Goal: Transaction & Acquisition: Purchase product/service

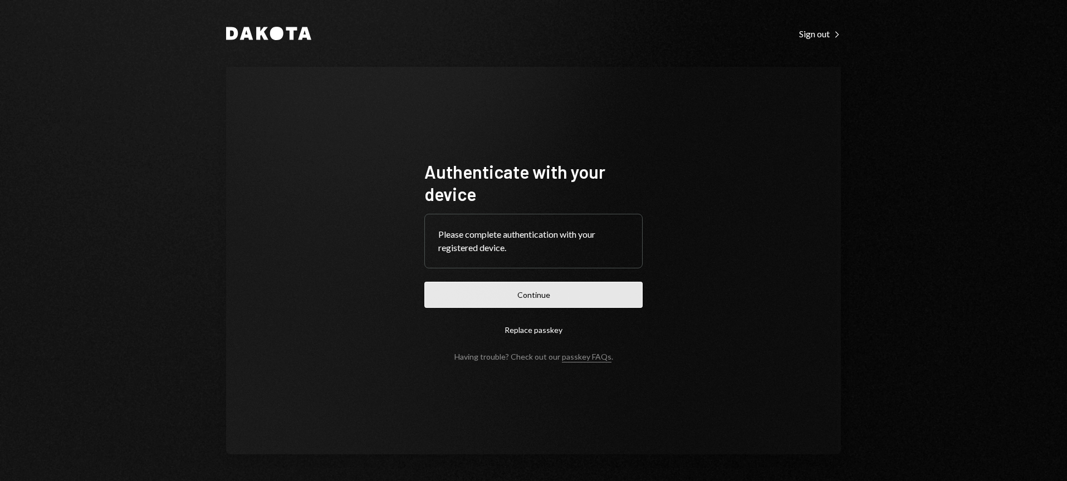
click at [546, 300] on button "Continue" at bounding box center [533, 295] width 218 height 26
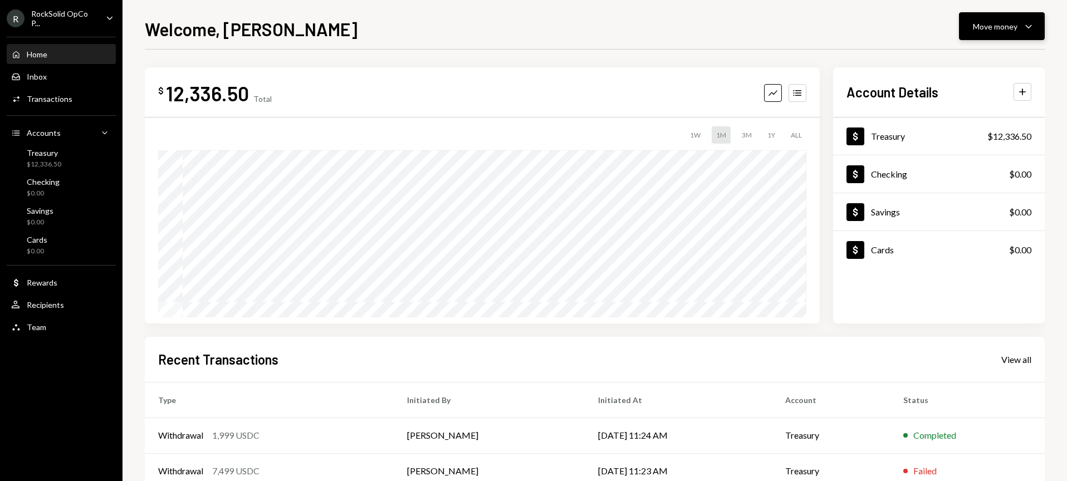
click at [1000, 26] on div "Move money" at bounding box center [995, 27] width 45 height 12
click at [971, 57] on div "Send" at bounding box center [992, 60] width 81 height 12
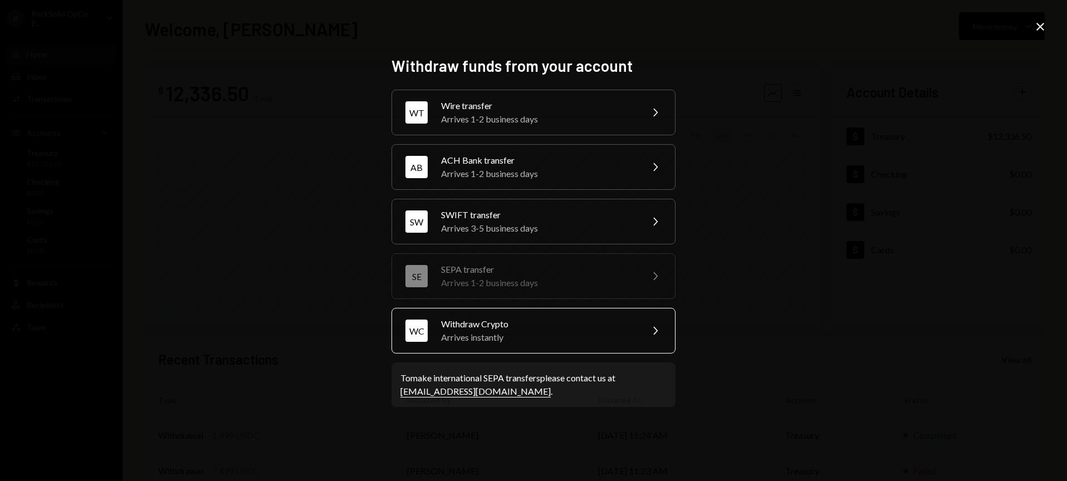
click at [540, 329] on div "Withdraw Crypto" at bounding box center [538, 323] width 194 height 13
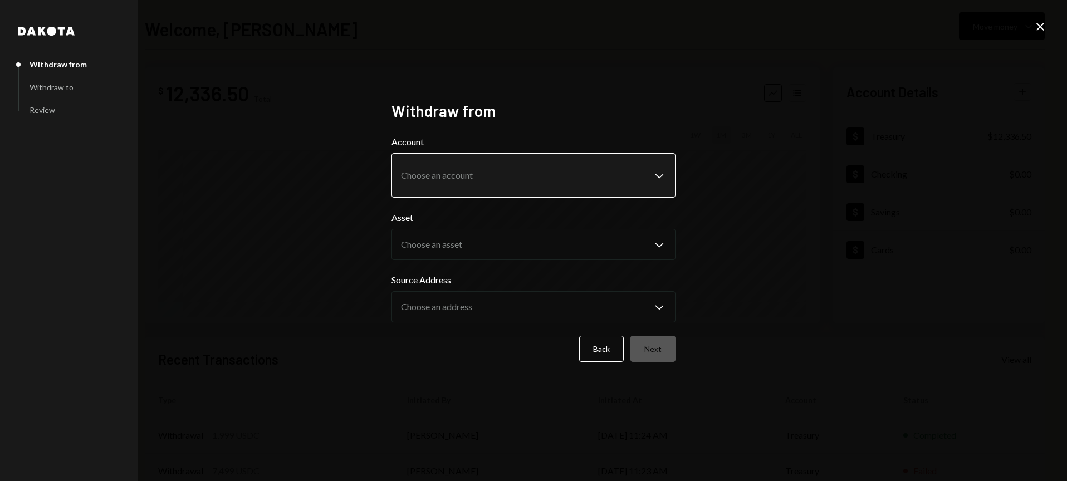
click at [483, 166] on body "R RockSolid OpCo P... Caret Down Home Home Inbox Inbox Activities Transactions …" at bounding box center [533, 240] width 1067 height 481
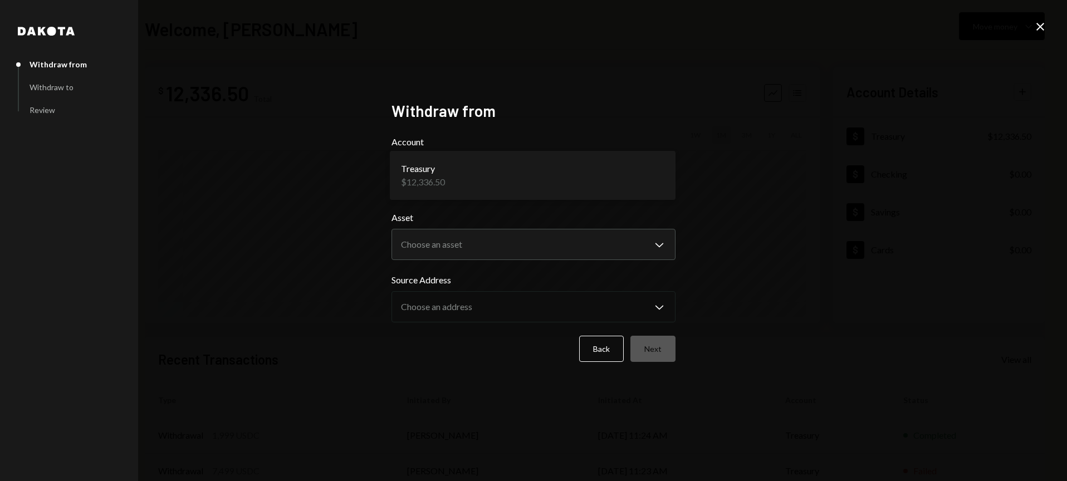
drag, startPoint x: 265, startPoint y: 272, endPoint x: 106, endPoint y: 74, distance: 253.6
click at [265, 272] on div "**********" at bounding box center [533, 240] width 1067 height 481
click at [1040, 26] on icon at bounding box center [1040, 27] width 8 height 8
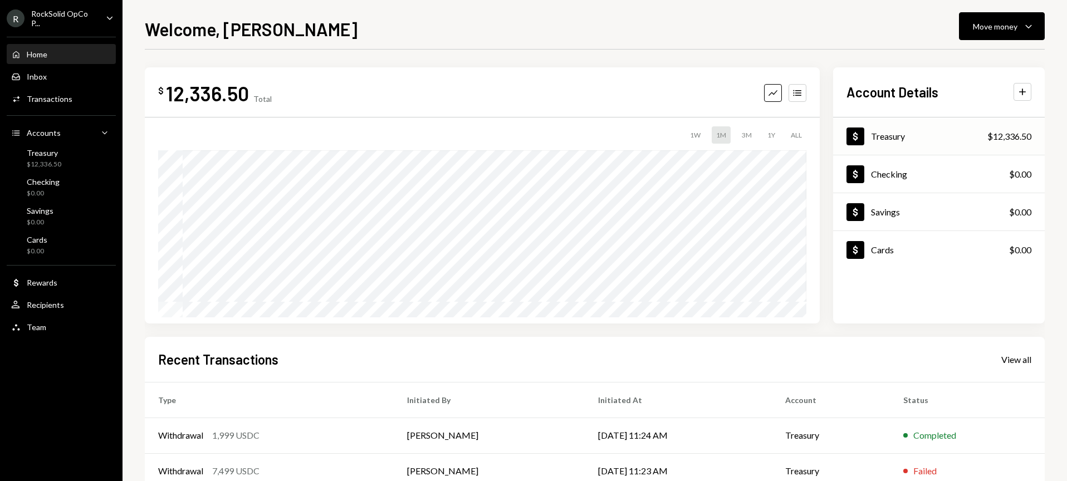
click at [908, 130] on div "Dollar Treasury $12,336.50" at bounding box center [939, 137] width 212 height 36
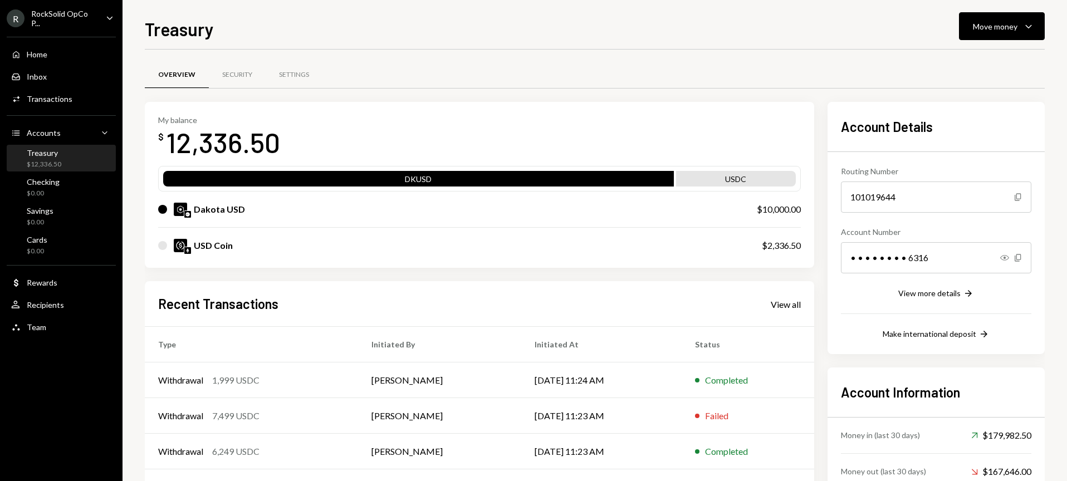
click at [228, 216] on div "Dakota USD $10,000.00" at bounding box center [479, 210] width 643 height 36
click at [1003, 26] on div "Move money" at bounding box center [995, 27] width 45 height 12
click at [980, 135] on div "Swap Swap stablecoins" at bounding box center [984, 144] width 111 height 25
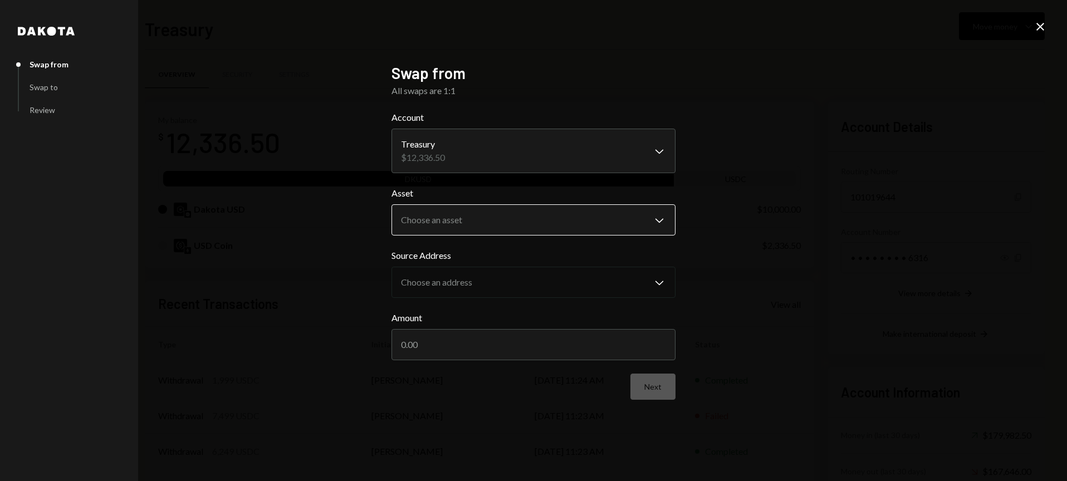
click at [486, 222] on body "R RockSolid OpCo P... Caret Down Home Home Inbox Inbox Activities Transactions …" at bounding box center [533, 240] width 1067 height 481
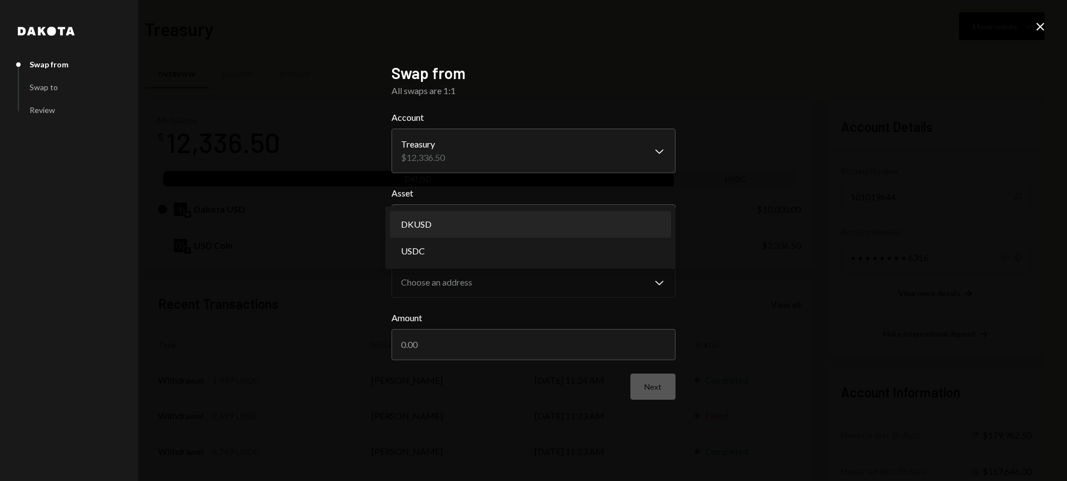
select select "*****"
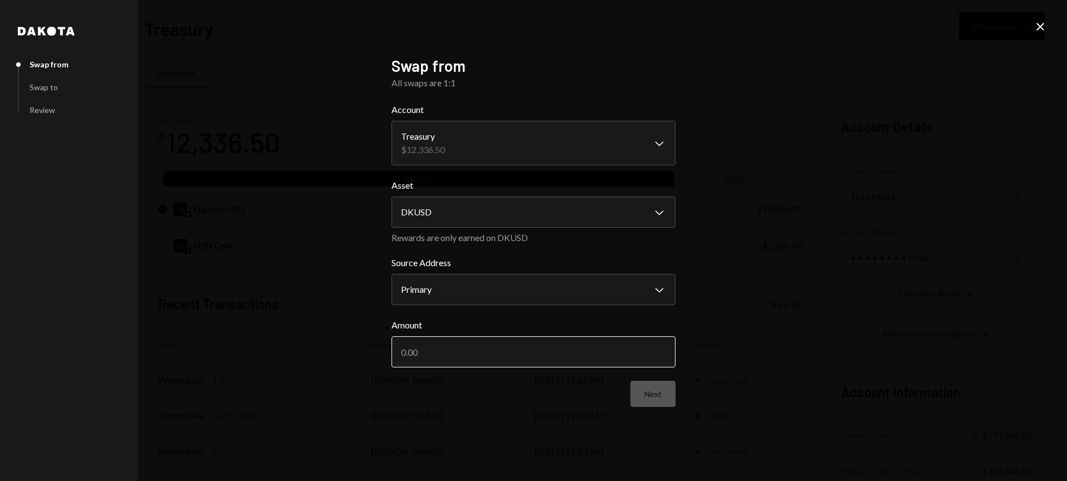
click at [465, 363] on input "Amount" at bounding box center [533, 351] width 284 height 31
click at [481, 360] on input "Amount" at bounding box center [533, 351] width 284 height 31
click at [1049, 21] on div "**********" at bounding box center [533, 240] width 1067 height 481
click at [1039, 28] on icon "Close" at bounding box center [1040, 26] width 13 height 13
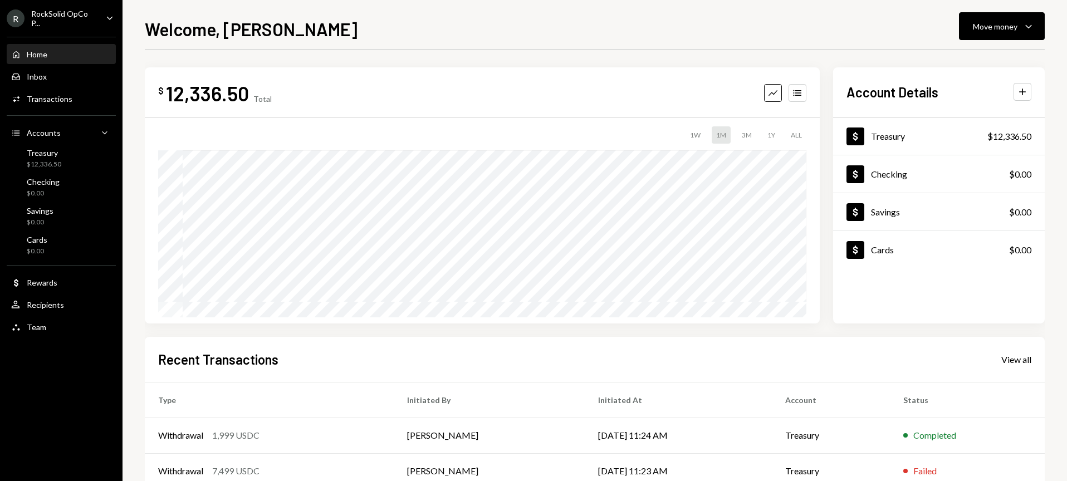
click at [196, 99] on div "12,336.50" at bounding box center [207, 93] width 83 height 25
click at [936, 133] on div "Dollar Treasury $12,336.50" at bounding box center [939, 137] width 212 height 36
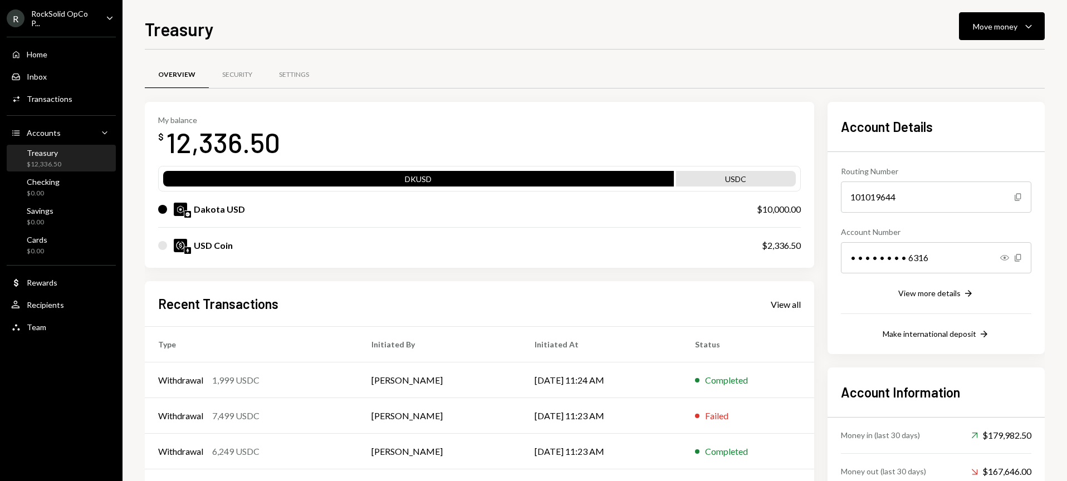
click at [786, 213] on div "$10,000.00" at bounding box center [779, 209] width 44 height 13
copy div "$10,000.00"
click at [995, 35] on button "Move money Caret Down" at bounding box center [1002, 26] width 86 height 28
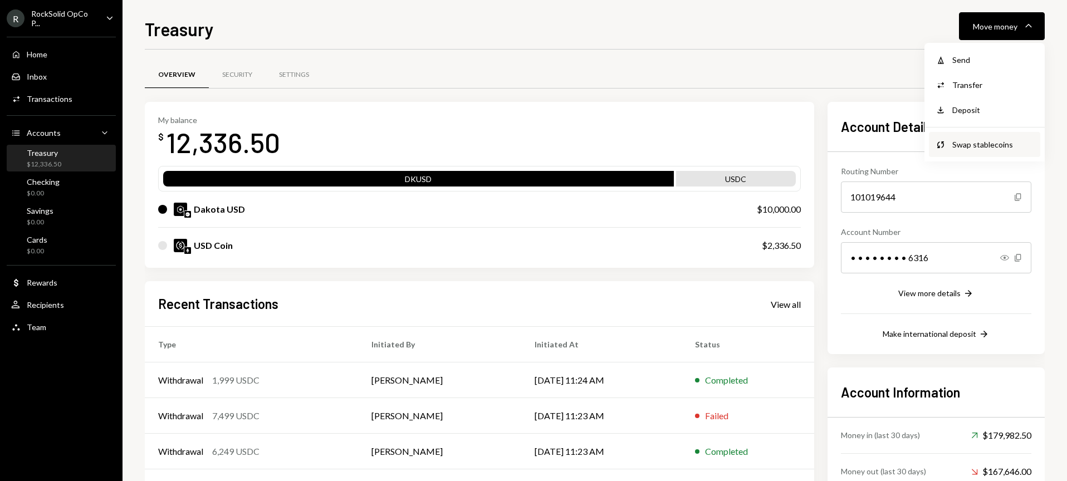
click at [955, 149] on div "Swap stablecoins" at bounding box center [992, 145] width 81 height 12
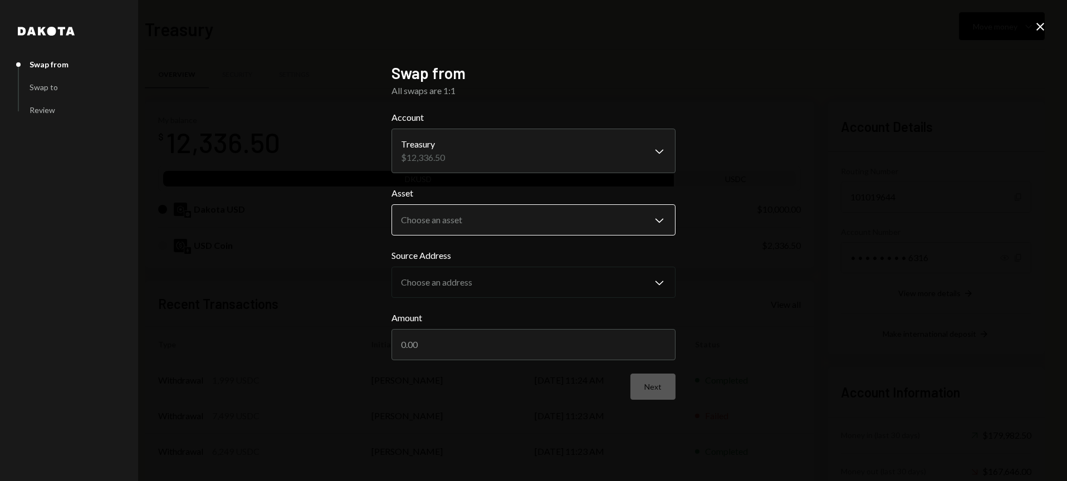
click at [475, 216] on body "R RockSolid OpCo P... Caret Down Home Home Inbox Inbox Activities Transactions …" at bounding box center [533, 240] width 1067 height 481
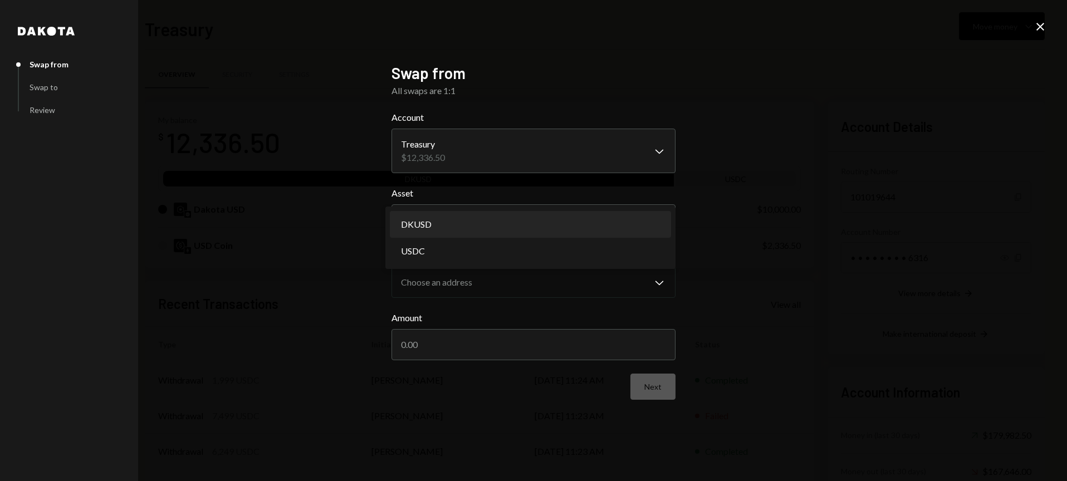
select select "*****"
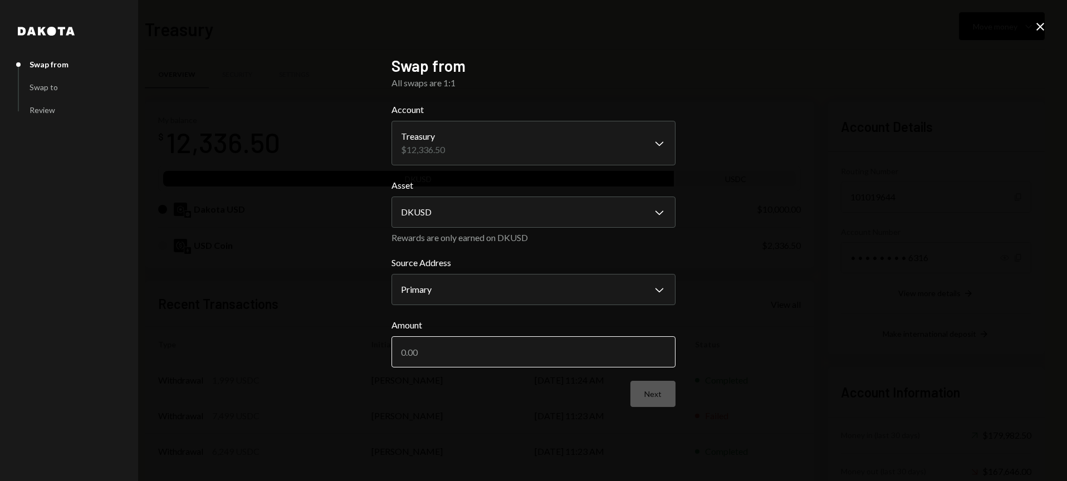
click at [445, 349] on input "Amount" at bounding box center [533, 351] width 284 height 31
paste input "10000.00"
type input "10000.00"
click at [649, 398] on button "Next" at bounding box center [652, 394] width 45 height 26
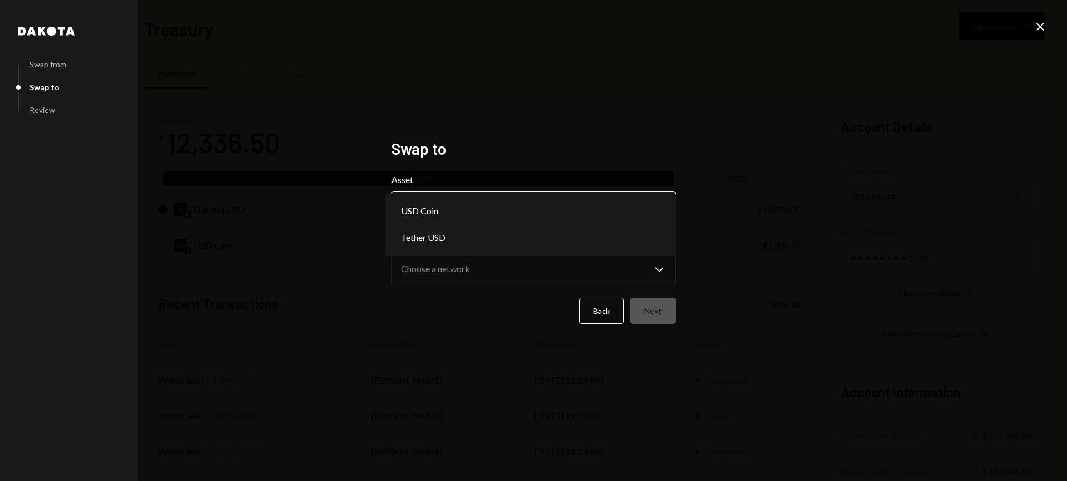
click at [471, 212] on body "R RockSolid OpCo P... Caret Down Home Home Inbox Inbox Activities Transactions …" at bounding box center [533, 240] width 1067 height 481
select select "****"
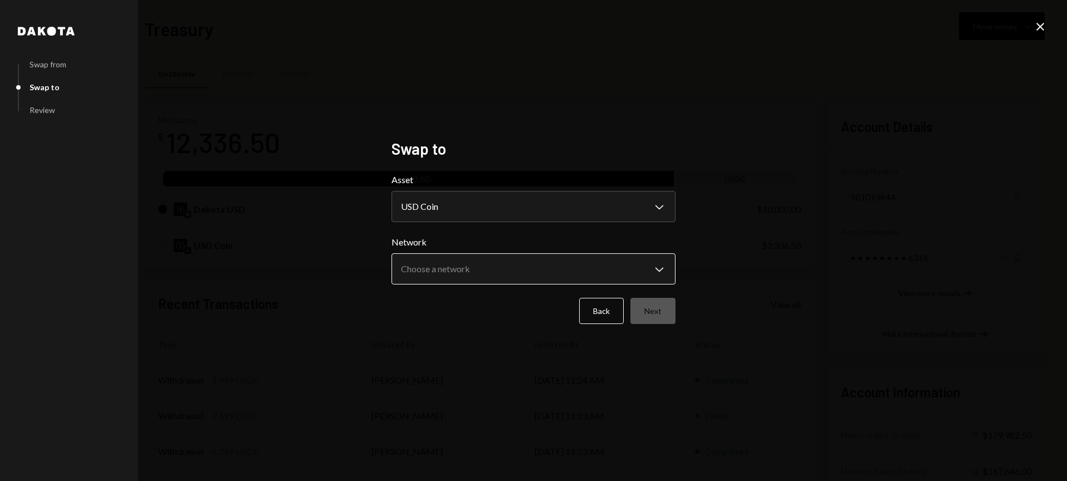
click at [522, 253] on button "Choose a network Chevron Down" at bounding box center [533, 268] width 284 height 31
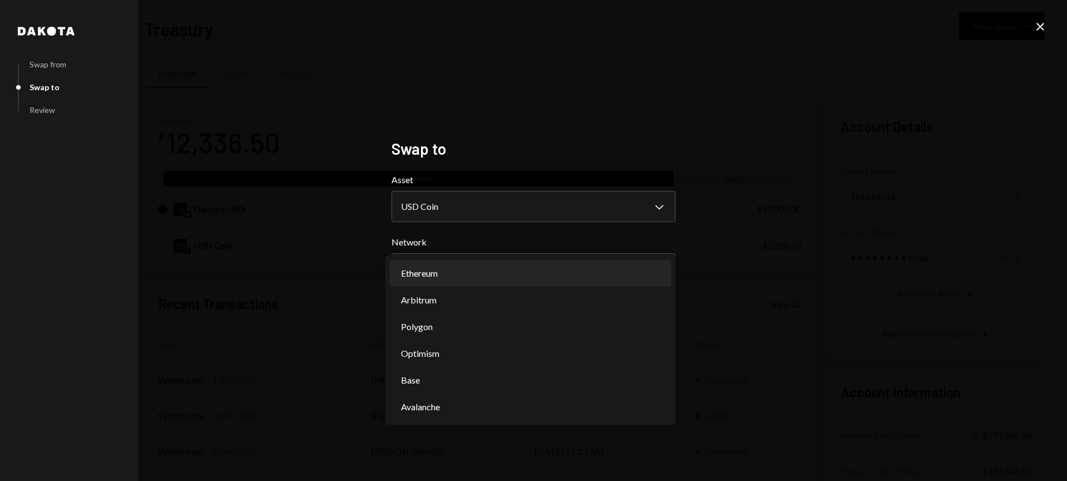
select select "**********"
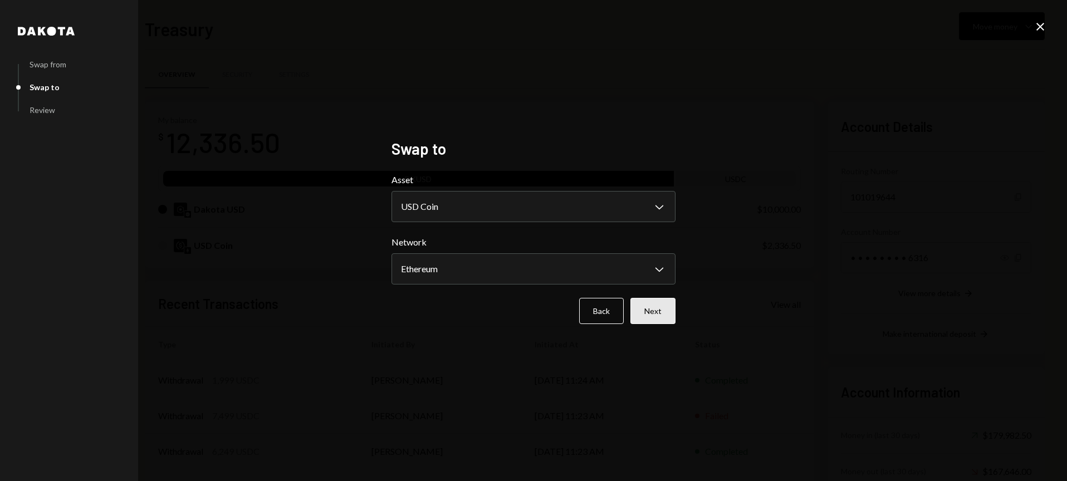
click at [641, 315] on button "Next" at bounding box center [652, 311] width 45 height 26
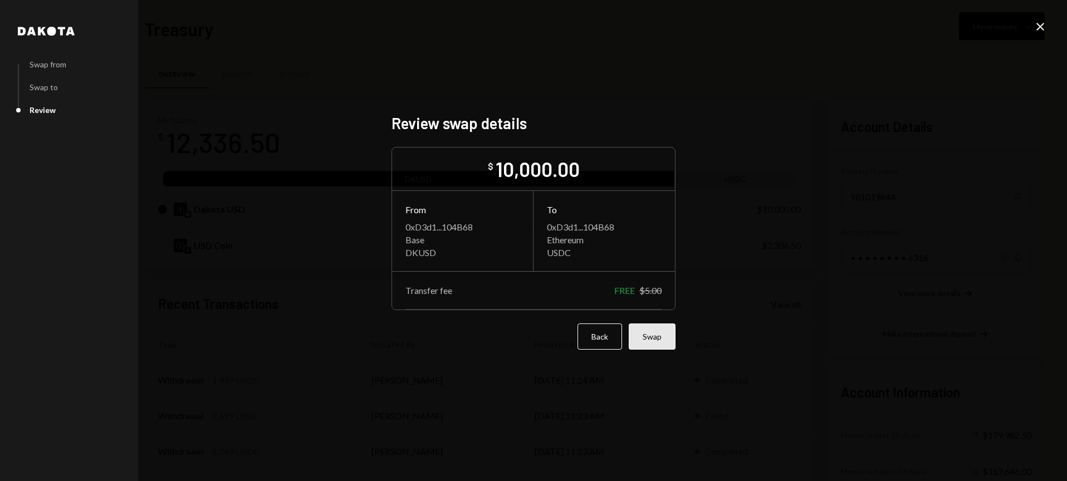
click at [648, 339] on button "Swap" at bounding box center [652, 337] width 47 height 26
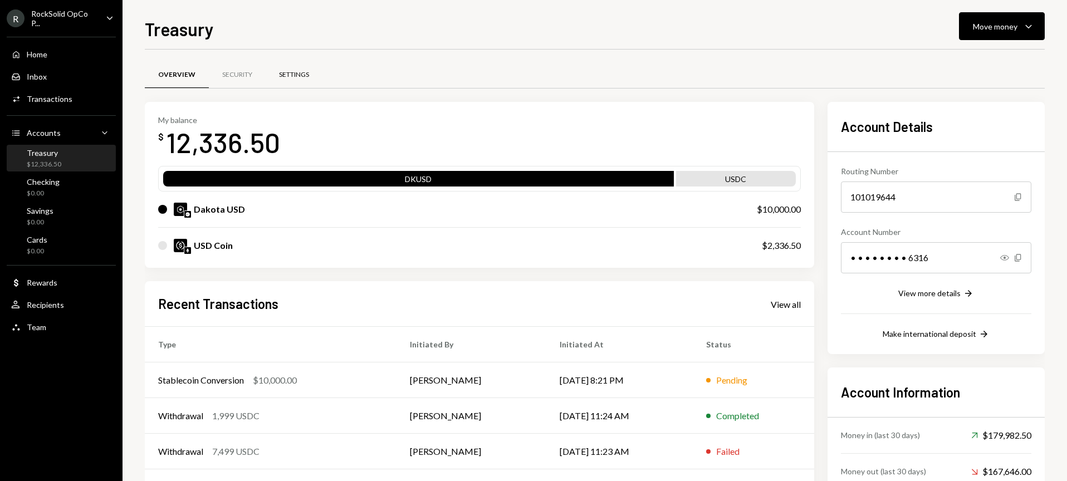
click at [276, 77] on div "Settings" at bounding box center [294, 75] width 57 height 27
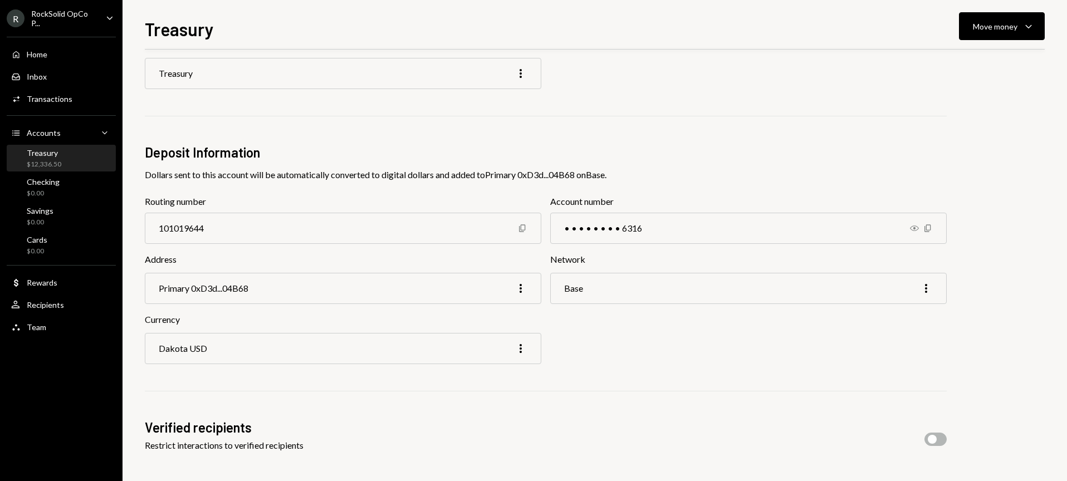
scroll to position [75, 0]
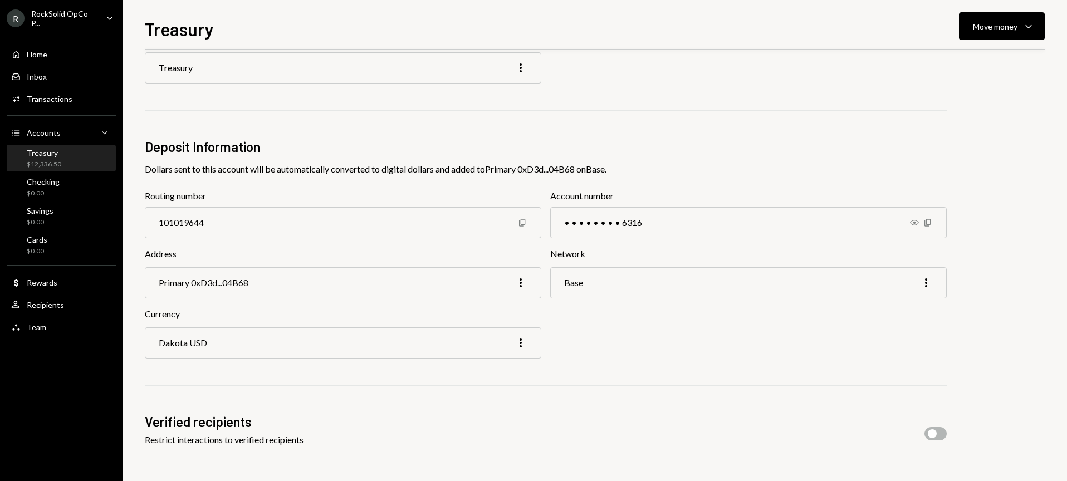
click at [644, 281] on div "Base More" at bounding box center [748, 282] width 396 height 31
click at [756, 291] on div "Base More" at bounding box center [748, 282] width 396 height 31
click at [786, 283] on div "Base More" at bounding box center [748, 282] width 396 height 31
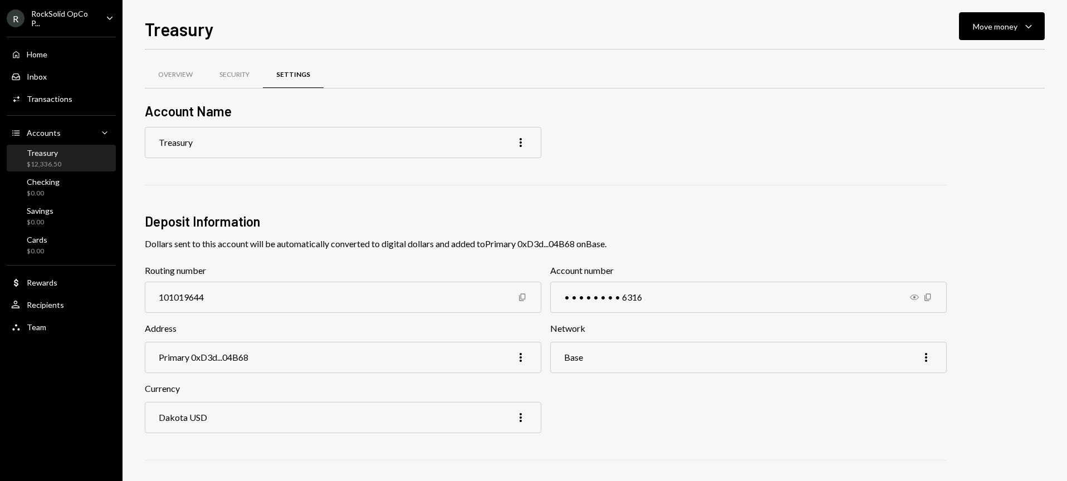
click at [528, 145] on div "Treasury More" at bounding box center [343, 142] width 396 height 31
click at [520, 144] on icon "More" at bounding box center [520, 142] width 13 height 13
click at [479, 163] on div "Edit" at bounding box center [496, 165] width 56 height 19
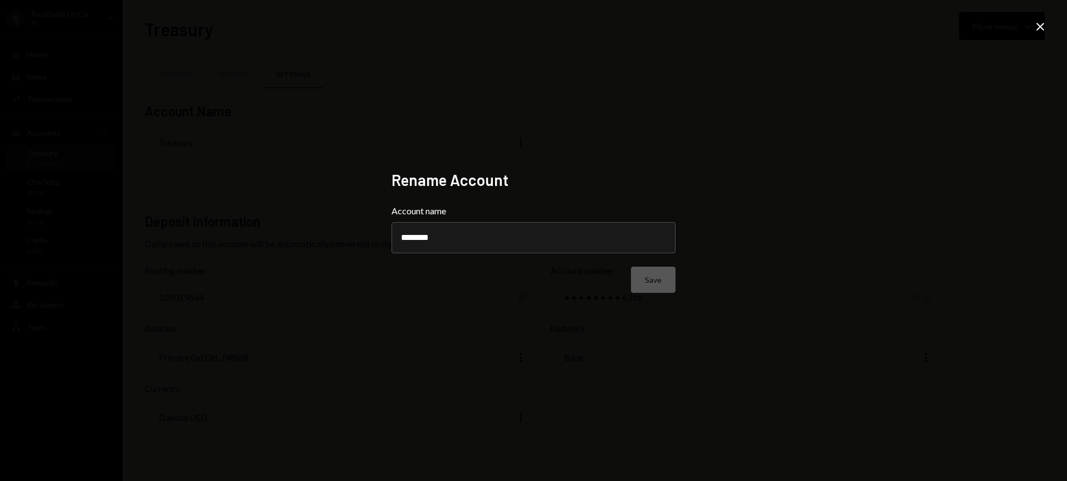
click at [1044, 29] on icon "Close" at bounding box center [1040, 26] width 13 height 13
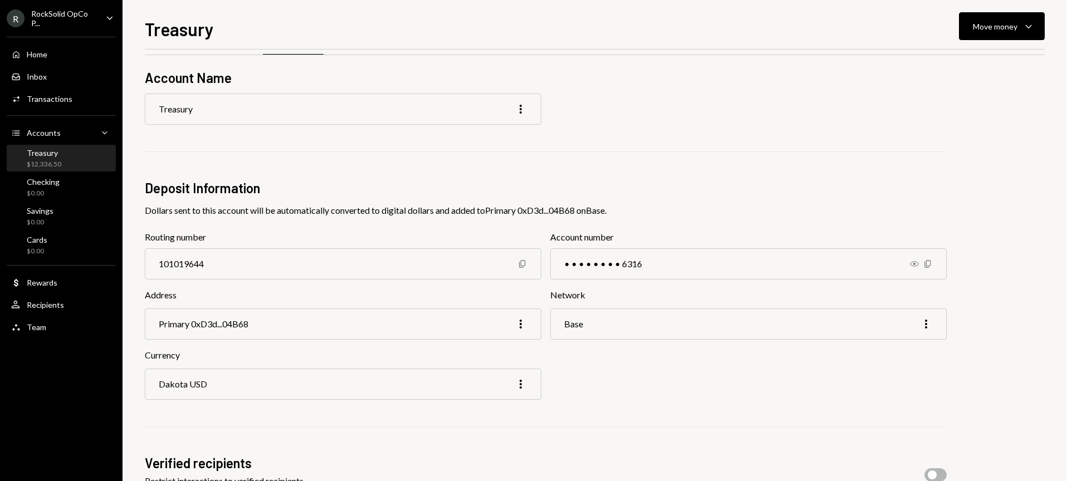
scroll to position [44, 0]
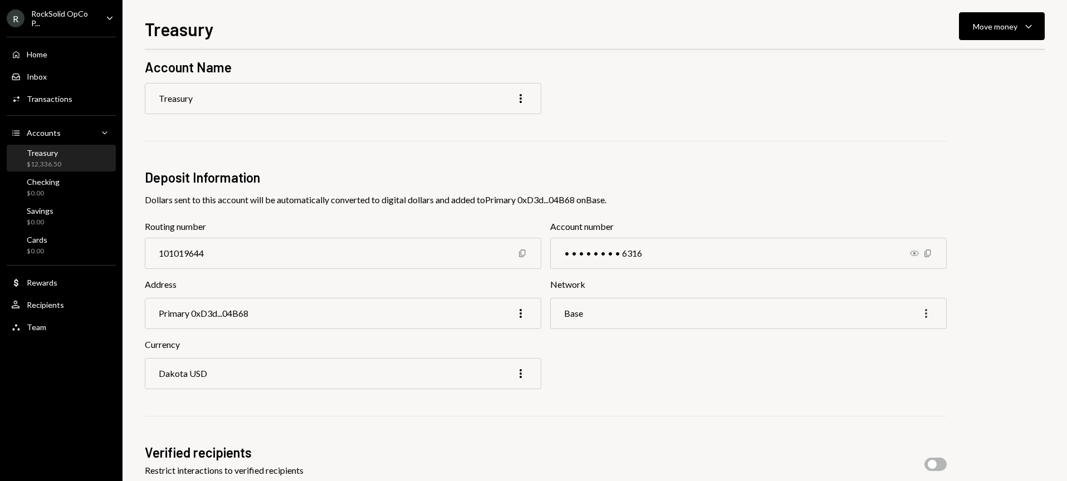
click at [929, 312] on icon "More" at bounding box center [925, 313] width 13 height 13
click at [903, 336] on div "Edit" at bounding box center [901, 336] width 56 height 19
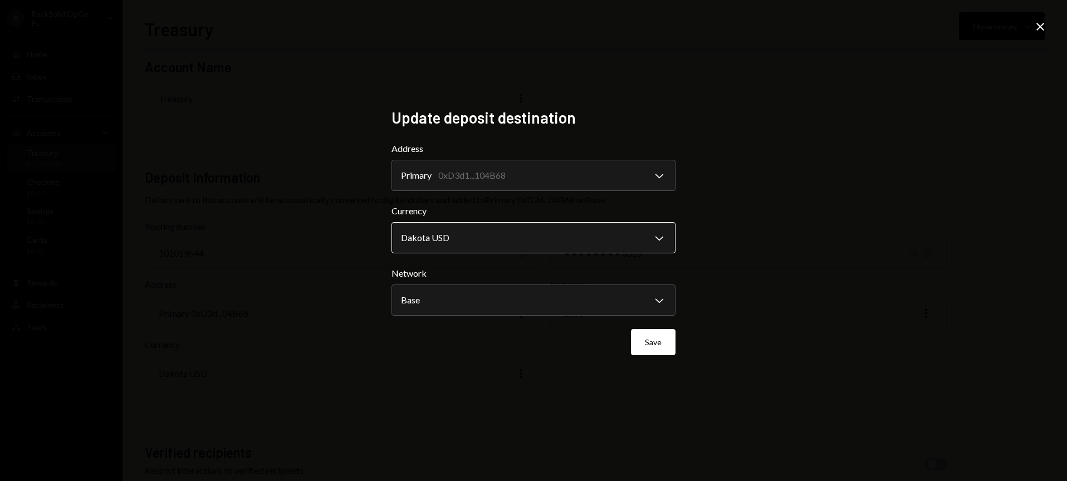
click at [440, 237] on body "**********" at bounding box center [533, 240] width 1067 height 481
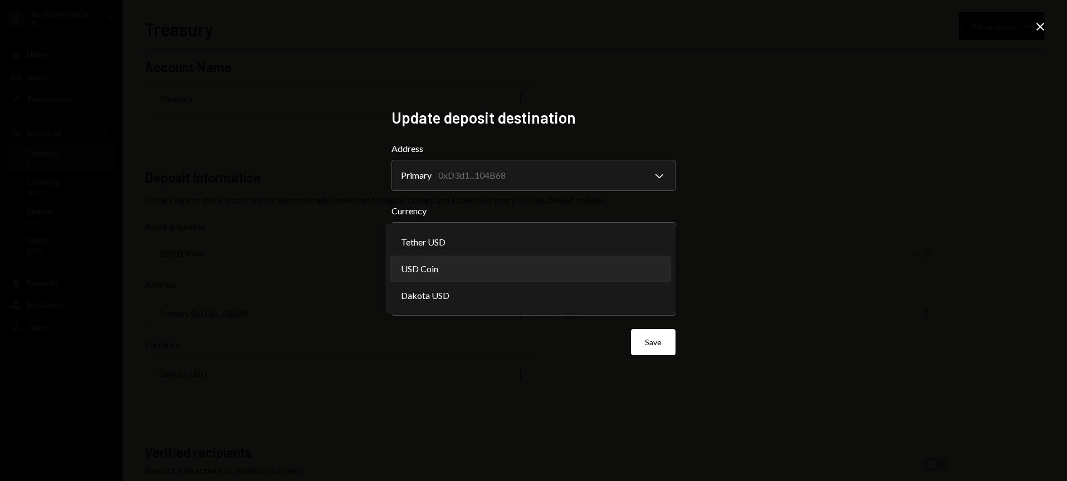
select select "****"
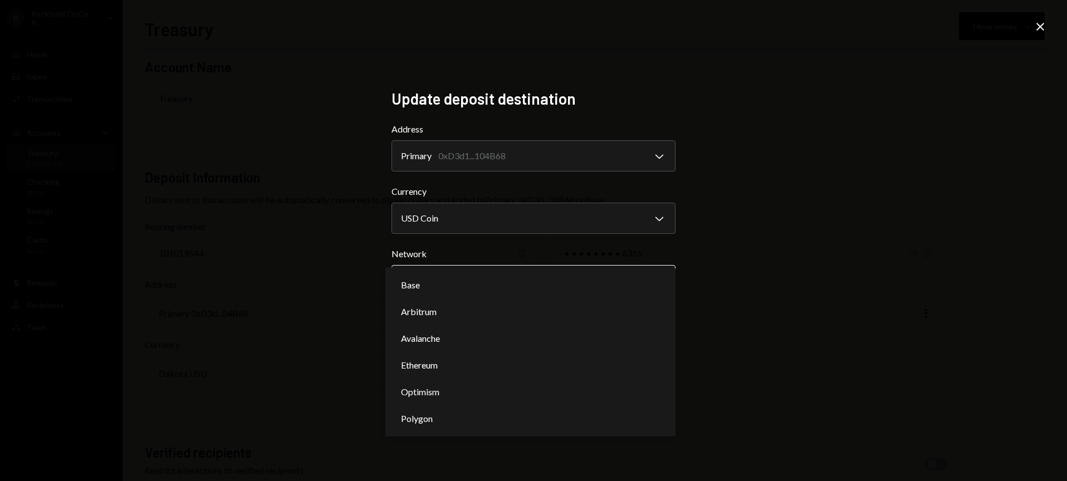
click at [454, 285] on body "**********" at bounding box center [533, 240] width 1067 height 481
select select "**********"
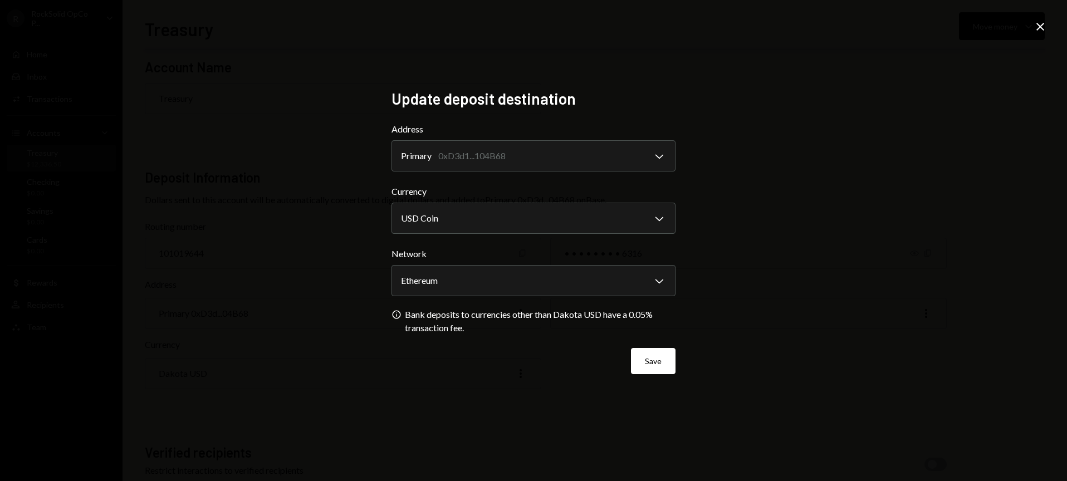
click at [1039, 25] on icon at bounding box center [1040, 27] width 8 height 8
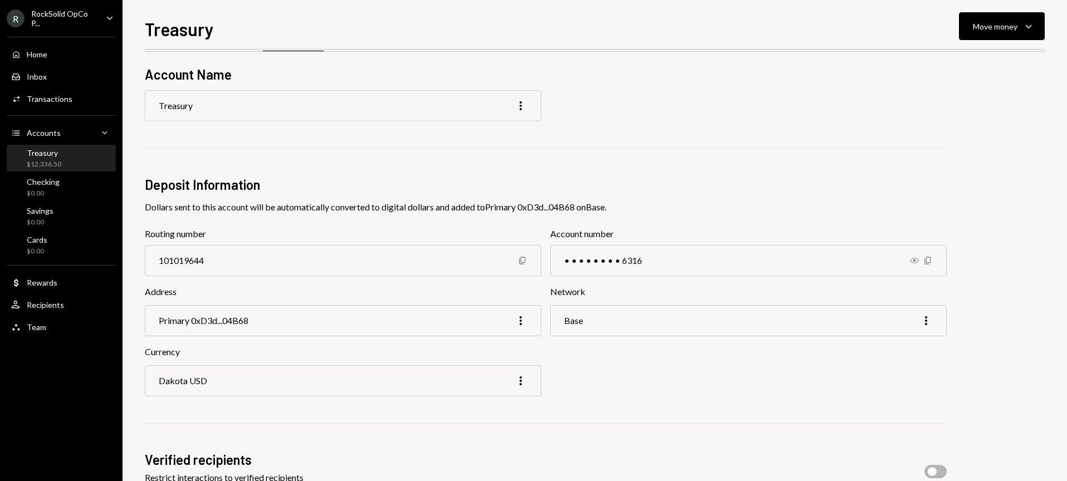
click at [601, 385] on div "Currency Dakota USD More" at bounding box center [546, 370] width 802 height 51
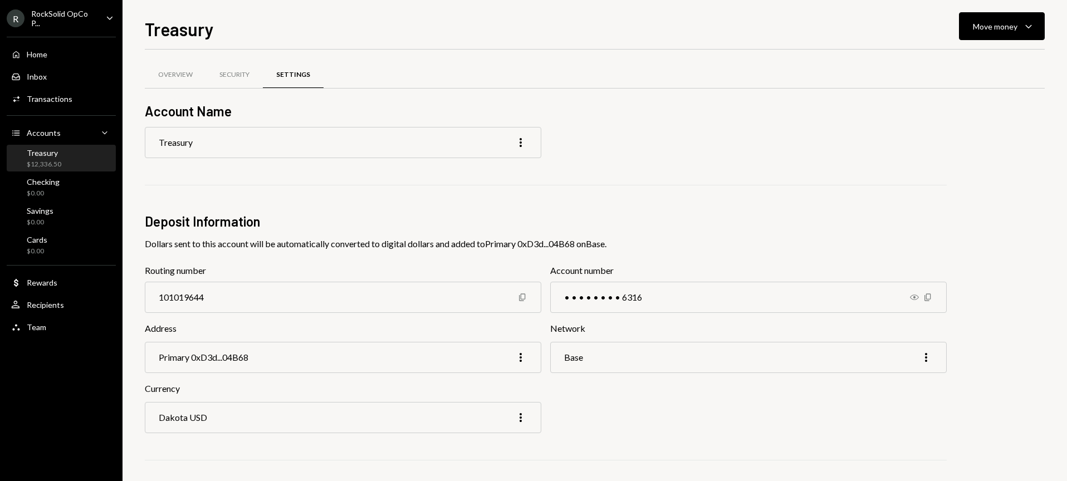
click at [97, 18] on div "R RockSolid OpCo P... Caret Down" at bounding box center [61, 18] width 123 height 19
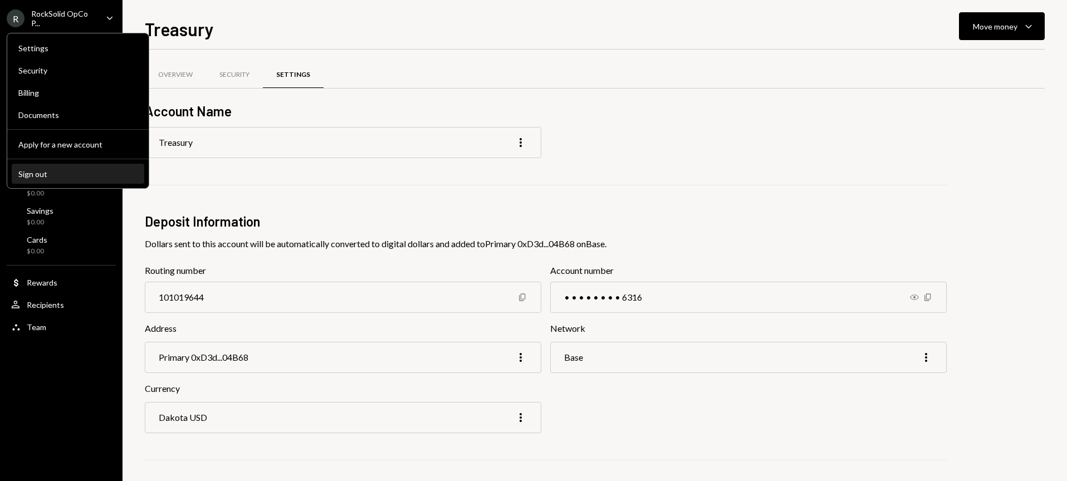
click at [52, 173] on div "Sign out" at bounding box center [77, 173] width 119 height 9
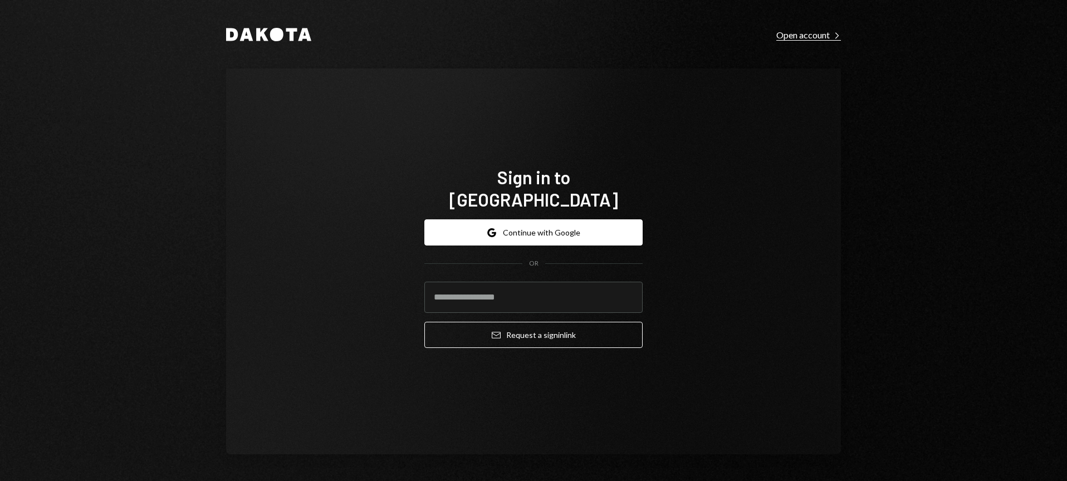
click at [807, 35] on div "Open account Right Caret" at bounding box center [808, 35] width 65 height 11
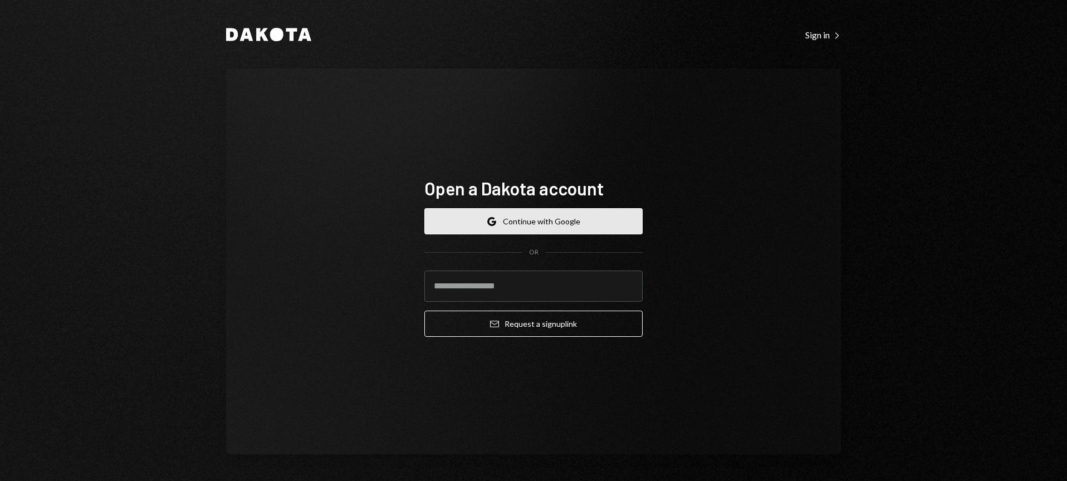
click at [516, 230] on button "Google Continue with Google" at bounding box center [533, 221] width 218 height 26
